Goal: Book appointment/travel/reservation

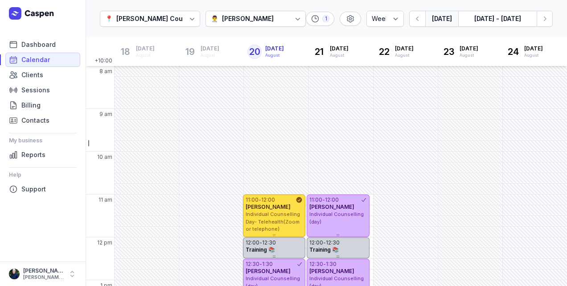
select select "week"
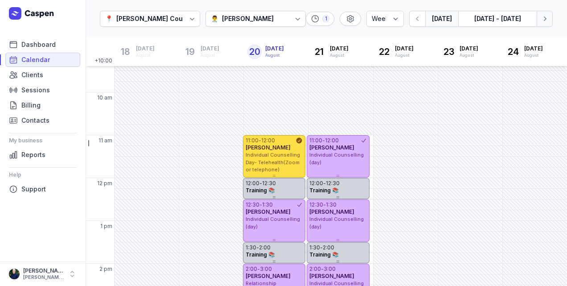
click at [544, 14] on button "Next week" at bounding box center [545, 19] width 16 height 16
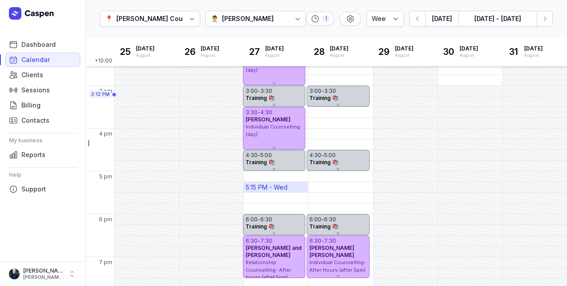
scroll to position [282, 0]
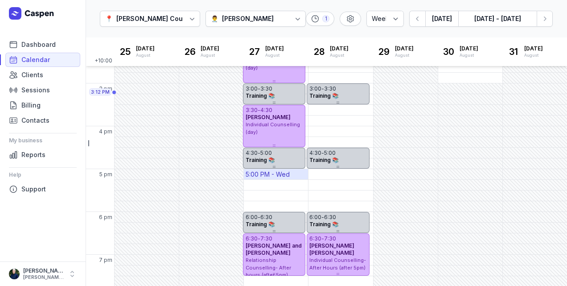
click at [258, 177] on div "5:00 PM - Wed" at bounding box center [268, 174] width 44 height 9
click at [485, 7] on div "📍 [PERSON_NAME] Counselling 👨‍⚕️ [PERSON_NAME] 1 Day 3 days Work week Week [DAT…" at bounding box center [327, 19] width 482 height 38
click at [272, 172] on div "5:00 PM - Wed" at bounding box center [268, 174] width 44 height 9
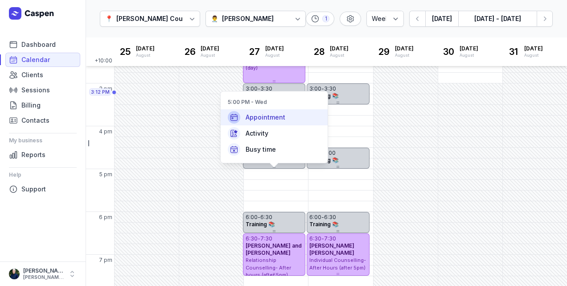
click at [257, 113] on span "Appointment" at bounding box center [266, 117] width 40 height 9
select select
type input "[DATE]"
select select "17:00"
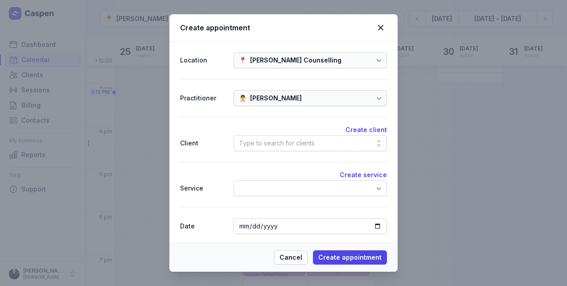
click at [304, 140] on div "Type to search for clients" at bounding box center [277, 143] width 76 height 11
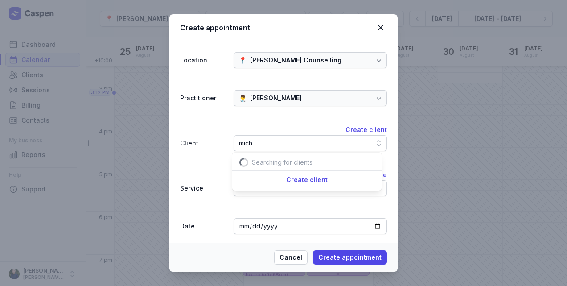
scroll to position [0, 13]
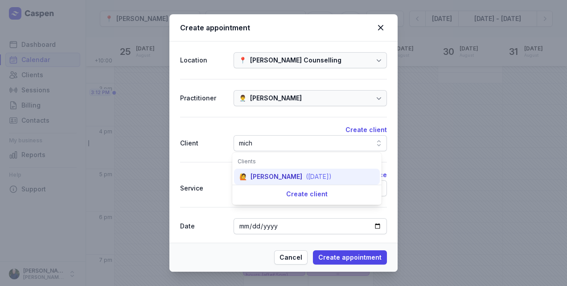
type input "mich"
click at [257, 174] on div "[PERSON_NAME]" at bounding box center [277, 176] width 52 height 9
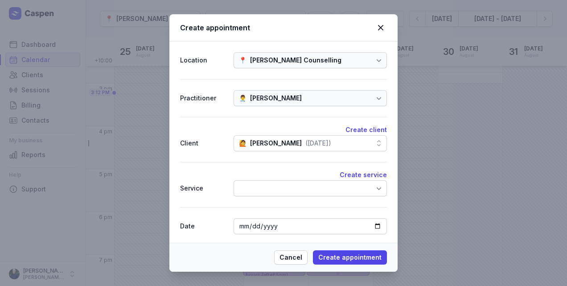
click at [257, 190] on div at bounding box center [310, 188] width 153 height 16
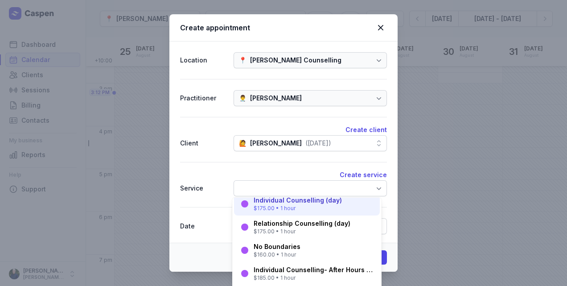
scroll to position [29, 0]
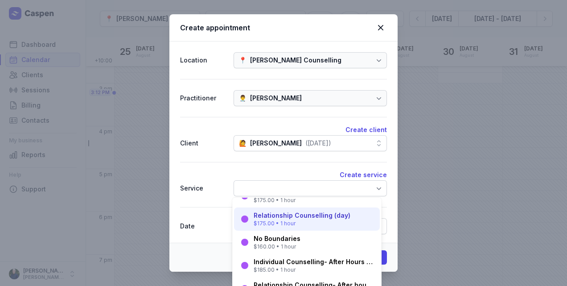
click at [289, 219] on div "Relationship Counselling (day) $175.00 • 1 hour" at bounding box center [302, 219] width 97 height 16
select select "18:00"
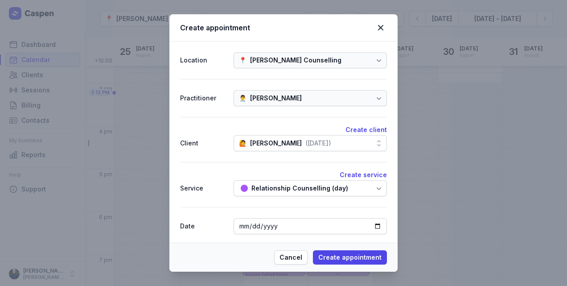
drag, startPoint x: 381, startPoint y: 259, endPoint x: 401, endPoint y: 231, distance: 34.4
click at [380, 258] on span "Create appointment" at bounding box center [349, 257] width 63 height 11
select select
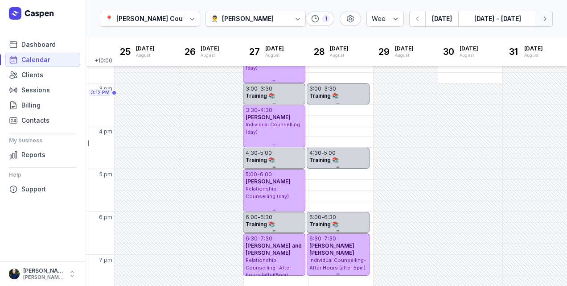
click at [548, 21] on icon "button" at bounding box center [545, 18] width 9 height 9
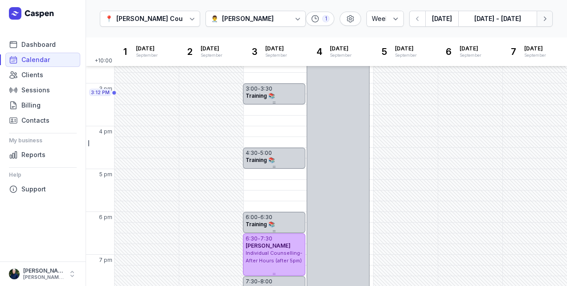
click at [550, 19] on button "Next week" at bounding box center [545, 19] width 16 height 16
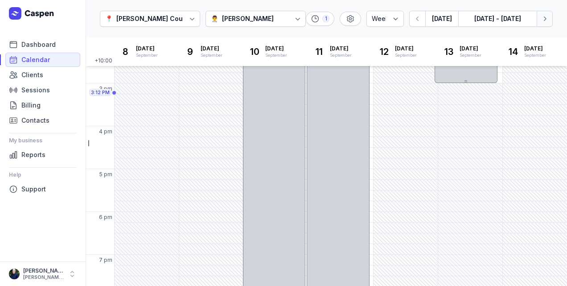
click at [550, 19] on button "Next week" at bounding box center [545, 19] width 16 height 16
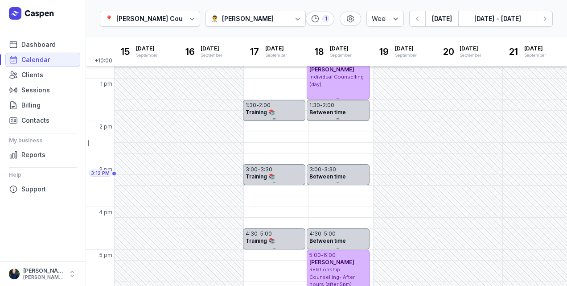
scroll to position [219, 0]
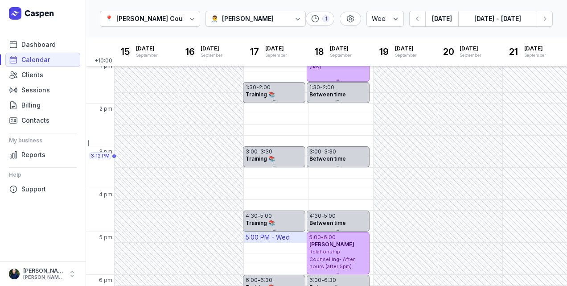
click at [273, 239] on div "5:00 PM - Wed" at bounding box center [268, 237] width 44 height 9
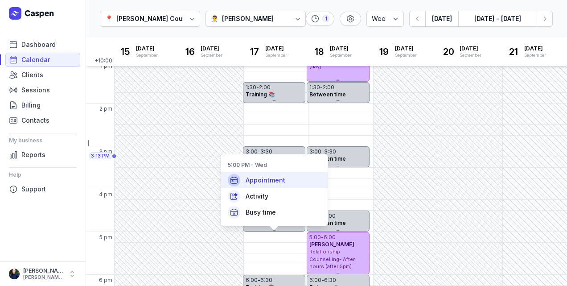
click at [284, 184] on div "Appointment" at bounding box center [274, 180] width 107 height 16
select select
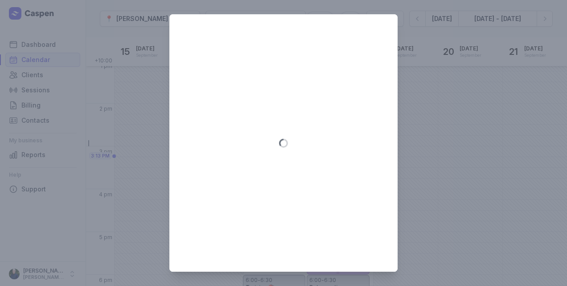
type input "[DATE]"
select select "17:00"
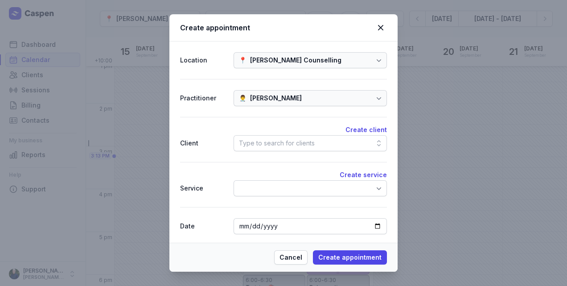
click at [255, 136] on div "Type to search for clients" at bounding box center [310, 143] width 153 height 16
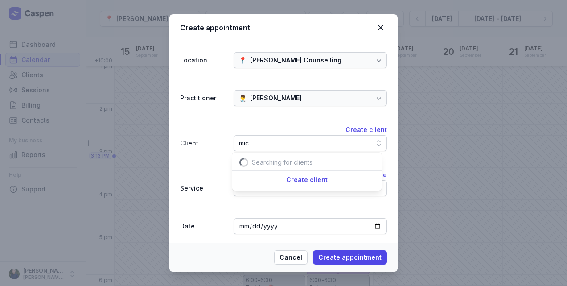
scroll to position [0, 13]
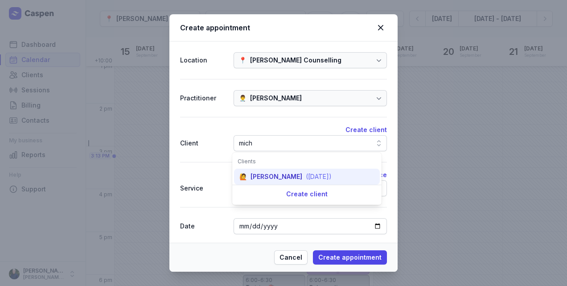
type input "mich"
click at [265, 178] on div "[PERSON_NAME]" at bounding box center [277, 176] width 52 height 9
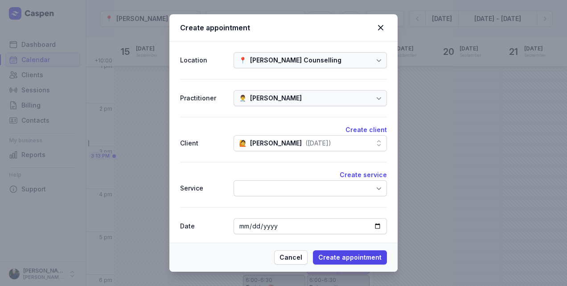
click at [262, 186] on div at bounding box center [310, 188] width 153 height 16
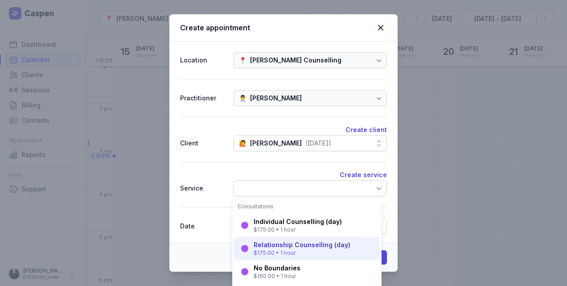
click at [279, 251] on div "$175.00 • 1 hour" at bounding box center [302, 252] width 97 height 7
select select "18:00"
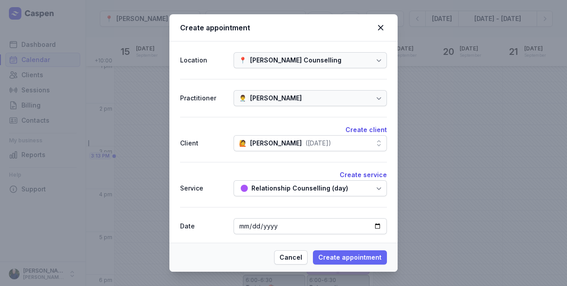
click at [351, 258] on span "Create appointment" at bounding box center [349, 257] width 63 height 11
select select
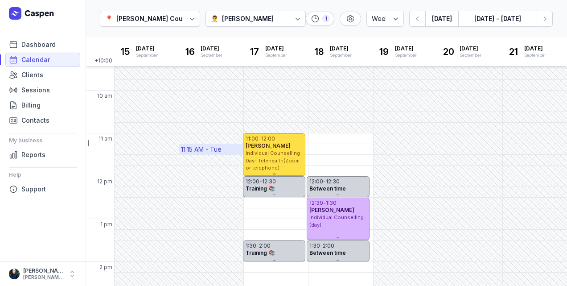
scroll to position [56, 0]
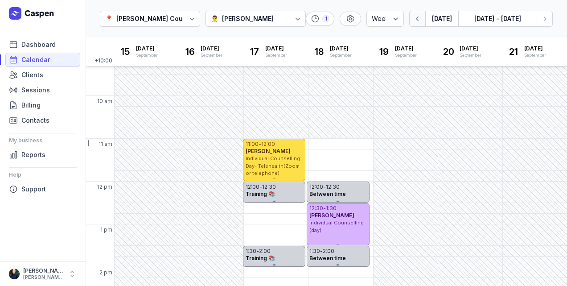
click at [422, 23] on button "button" at bounding box center [417, 19] width 16 height 16
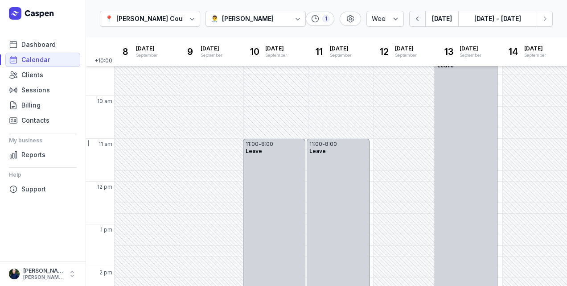
click at [422, 23] on button "button" at bounding box center [417, 19] width 16 height 16
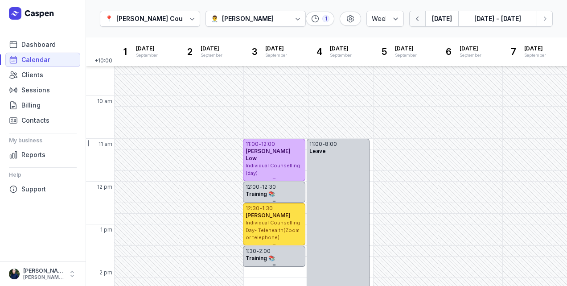
click at [422, 23] on button "button" at bounding box center [417, 19] width 16 height 16
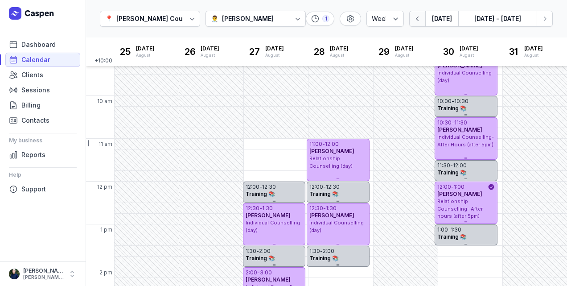
click at [422, 23] on button "button" at bounding box center [417, 19] width 16 height 16
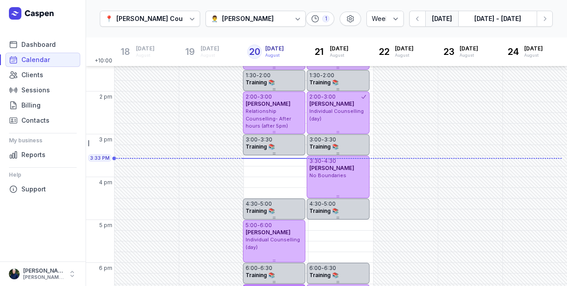
scroll to position [293, 0]
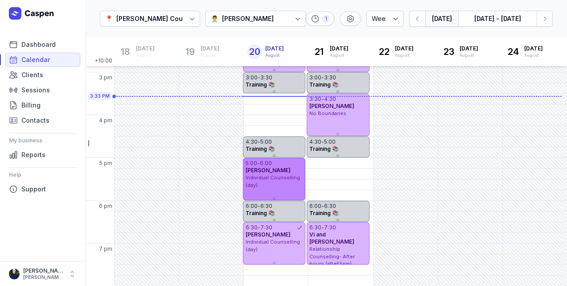
click at [285, 191] on div "5:00 - 6:00 [PERSON_NAME] Individual Counselling (day)" at bounding box center [274, 179] width 62 height 42
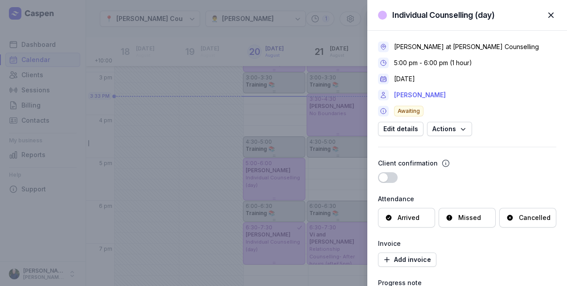
click at [435, 94] on link "[PERSON_NAME]" at bounding box center [420, 95] width 52 height 11
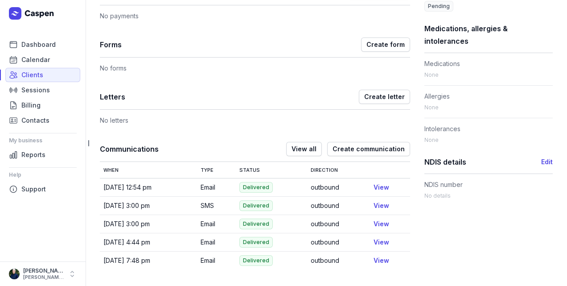
scroll to position [414, 0]
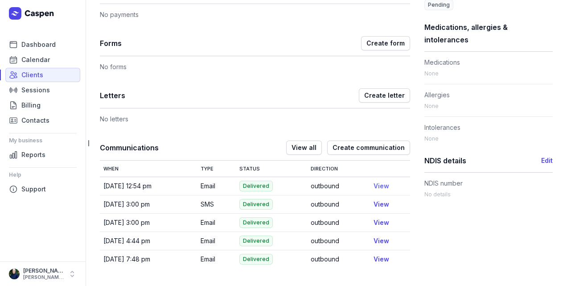
click at [381, 186] on link "View" at bounding box center [382, 186] width 16 height 8
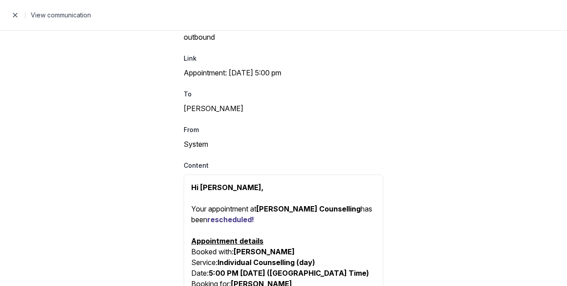
scroll to position [226, 0]
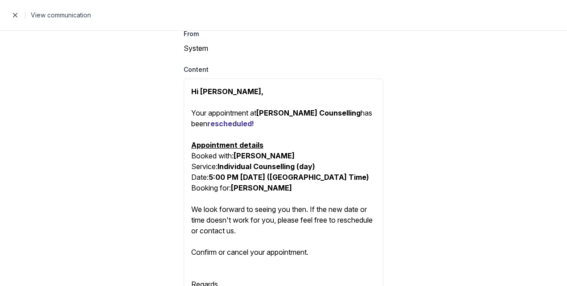
click at [13, 17] on span "button" at bounding box center [15, 15] width 18 height 18
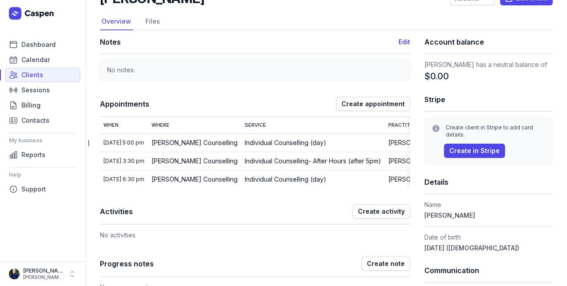
scroll to position [59, 0]
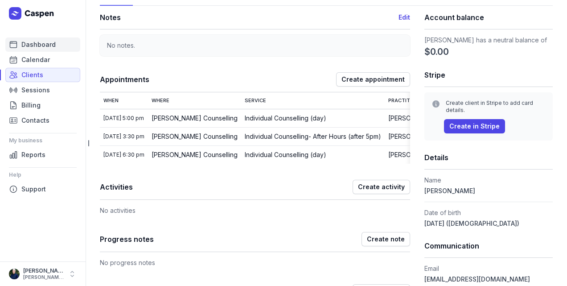
click at [35, 44] on span "Dashboard" at bounding box center [38, 44] width 34 height 11
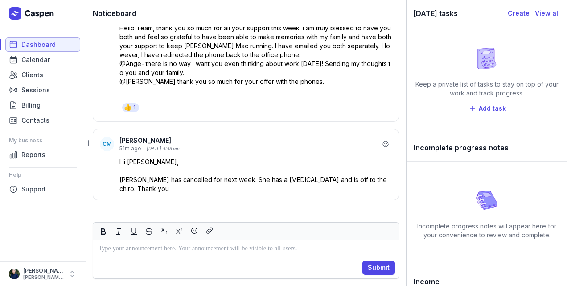
click at [51, 46] on span "Dashboard" at bounding box center [38, 44] width 34 height 11
click at [46, 61] on span "Calendar" at bounding box center [35, 59] width 29 height 11
select select "week"
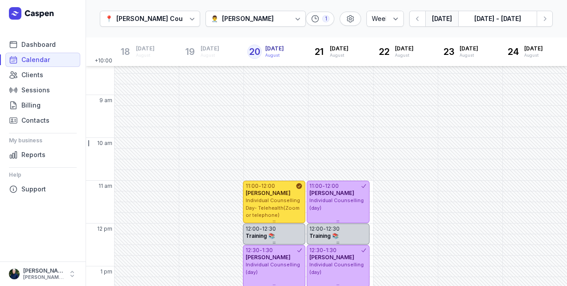
scroll to position [11, 0]
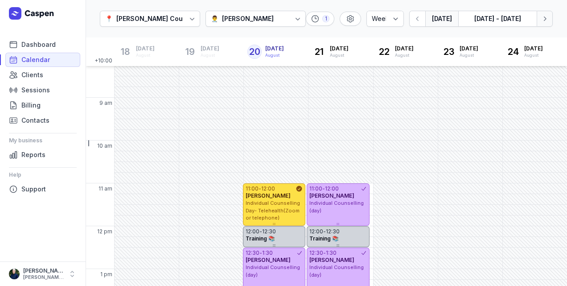
click at [548, 21] on icon "button" at bounding box center [545, 18] width 9 height 9
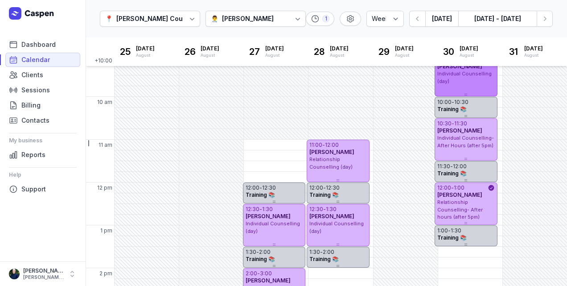
scroll to position [59, 0]
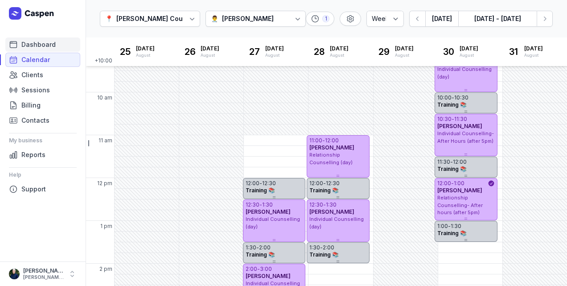
click at [50, 45] on span "Dashboard" at bounding box center [38, 44] width 34 height 11
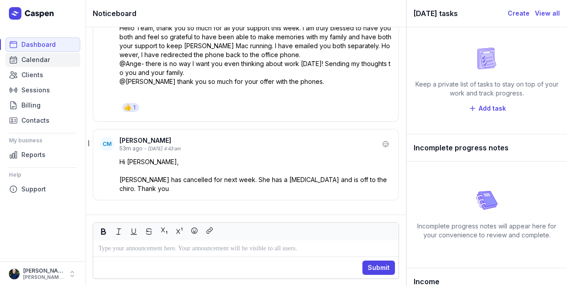
click at [50, 62] on link "Calendar" at bounding box center [42, 60] width 75 height 14
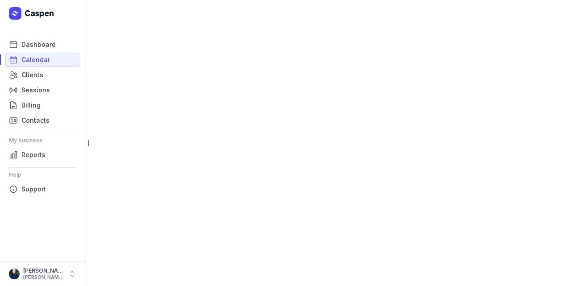
select select "week"
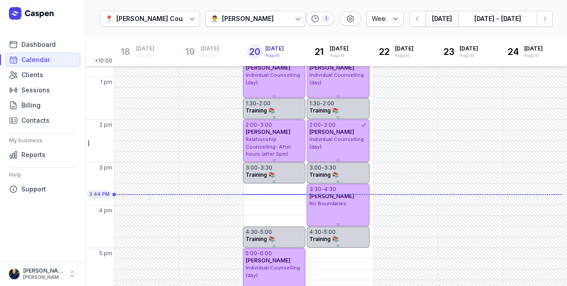
scroll to position [219, 0]
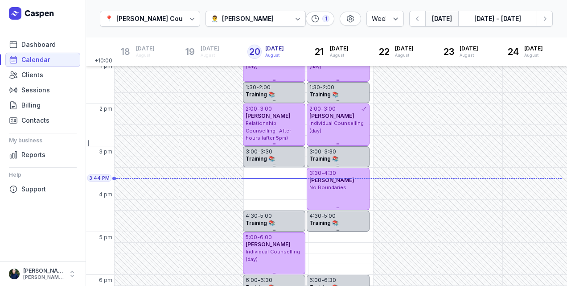
click at [253, 21] on div "[PERSON_NAME]" at bounding box center [248, 18] width 52 height 11
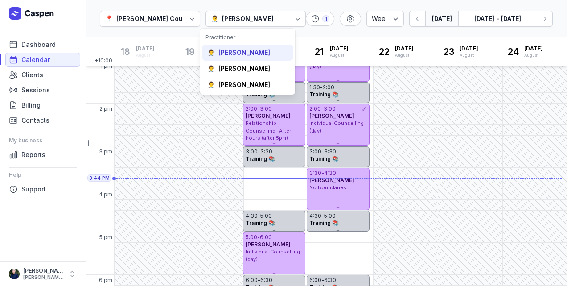
click at [255, 77] on div "👨‍⚕️ [PERSON_NAME]" at bounding box center [247, 85] width 91 height 16
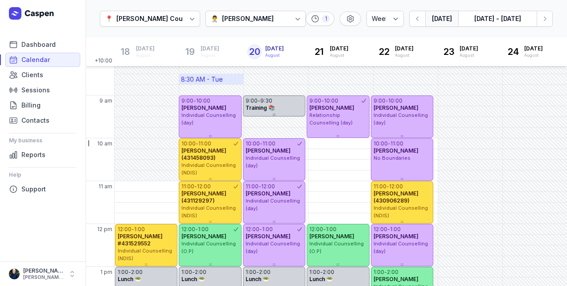
scroll to position [12, 0]
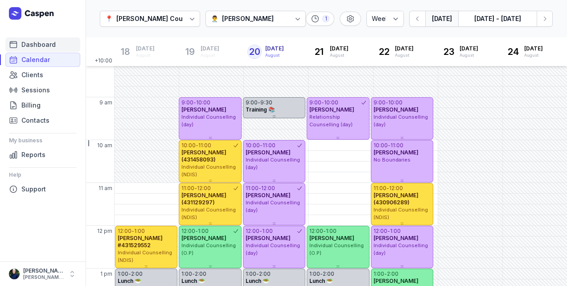
click at [26, 49] on span "Dashboard" at bounding box center [38, 44] width 34 height 11
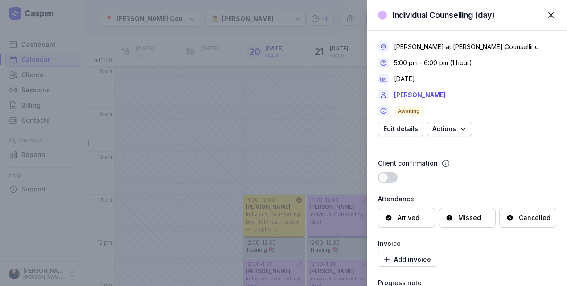
select select "week"
